Goal: Register for event/course

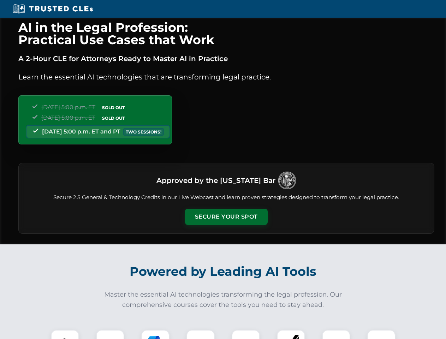
click at [226, 217] on button "Secure Your Spot" at bounding box center [226, 217] width 83 height 16
click at [65, 334] on img at bounding box center [65, 344] width 20 height 20
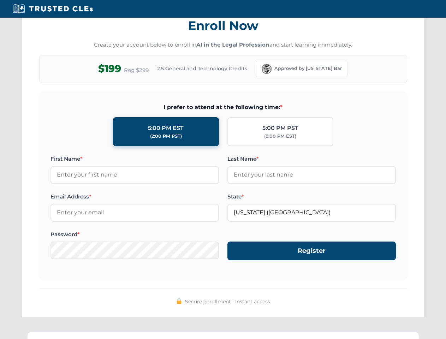
scroll to position [693, 0]
